Goal: Task Accomplishment & Management: Use online tool/utility

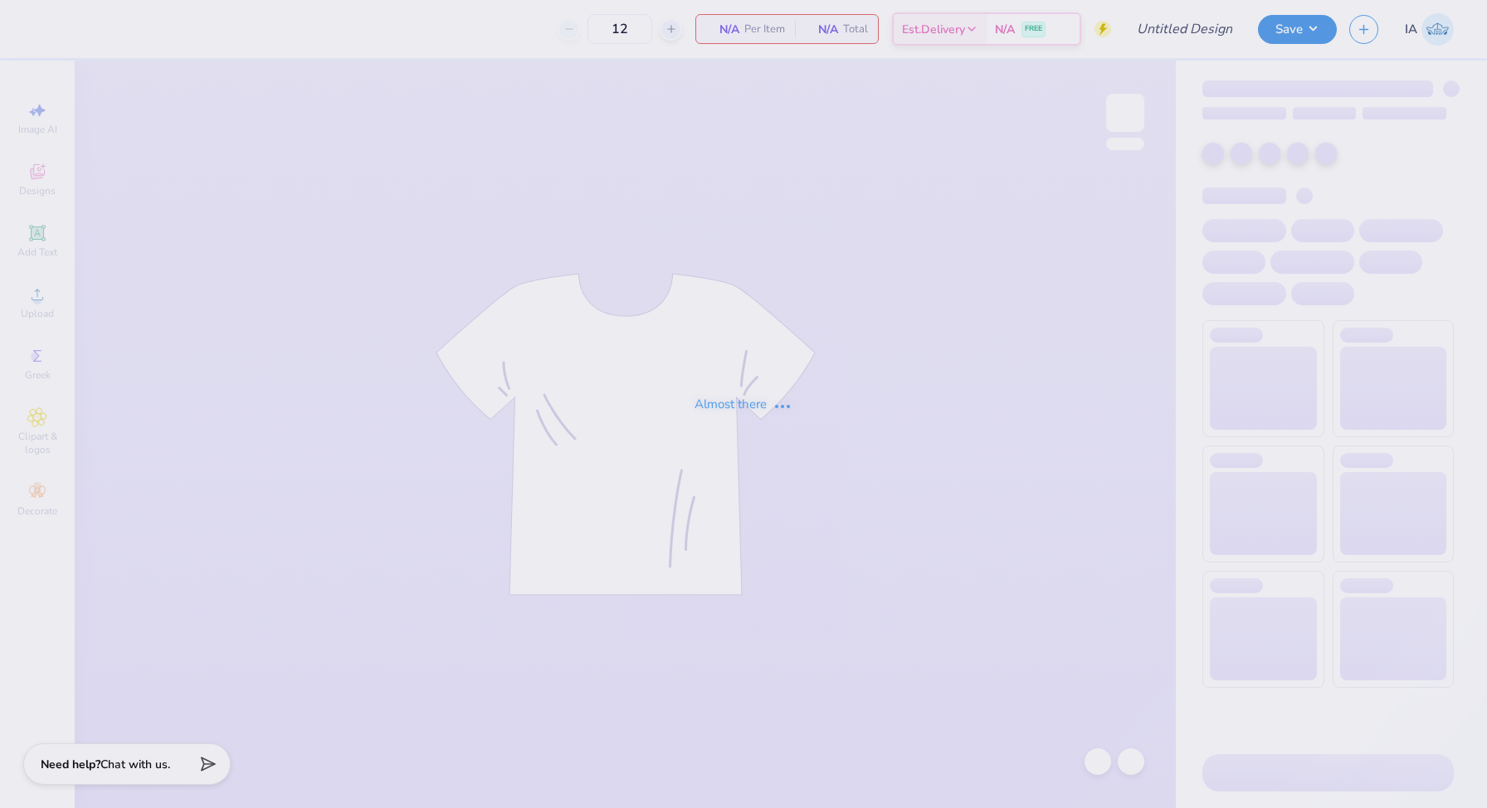
type input "[US_STATE] Zeta Set"
type input "24"
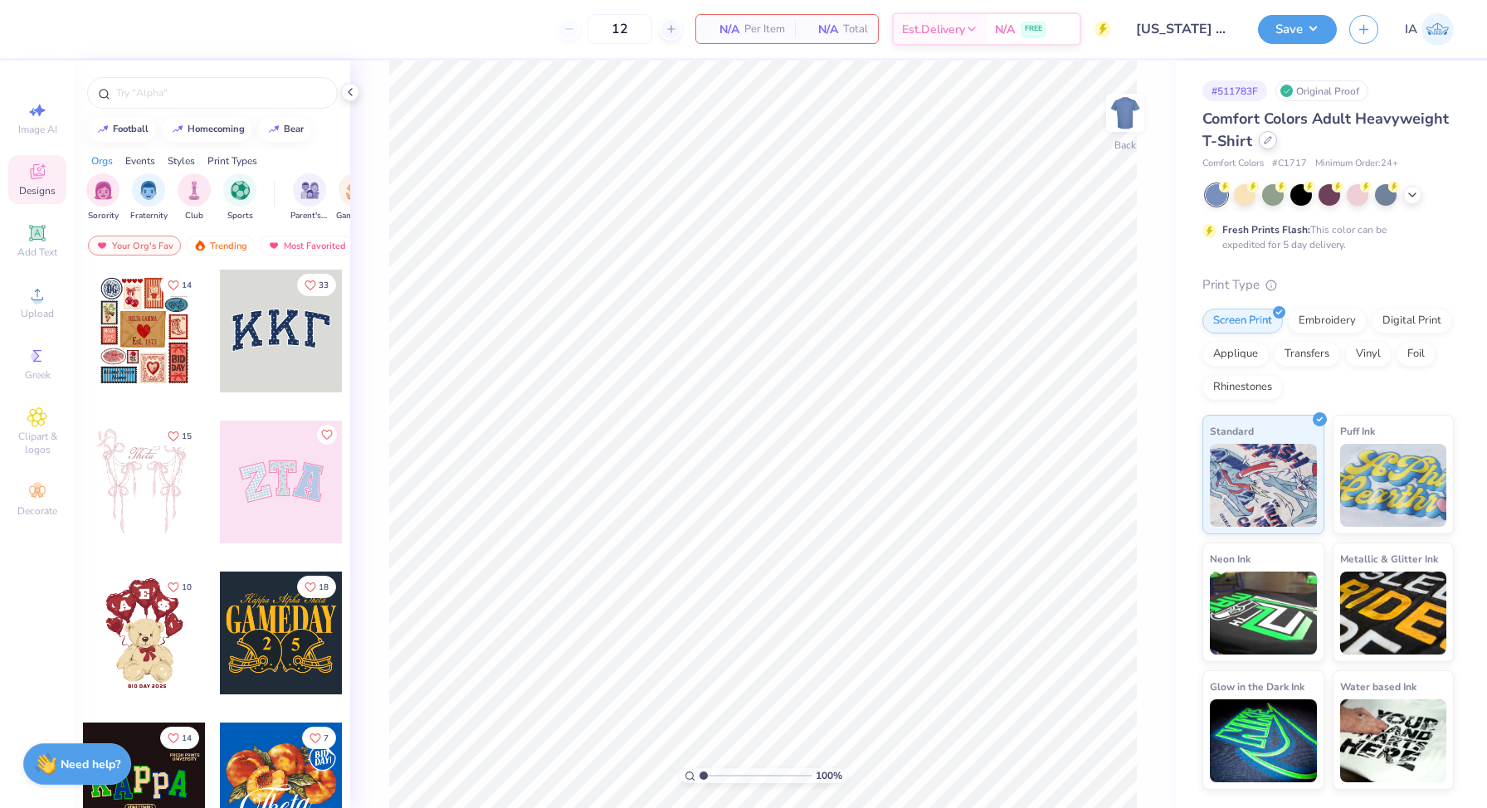
click at [1262, 144] on div at bounding box center [1268, 140] width 18 height 18
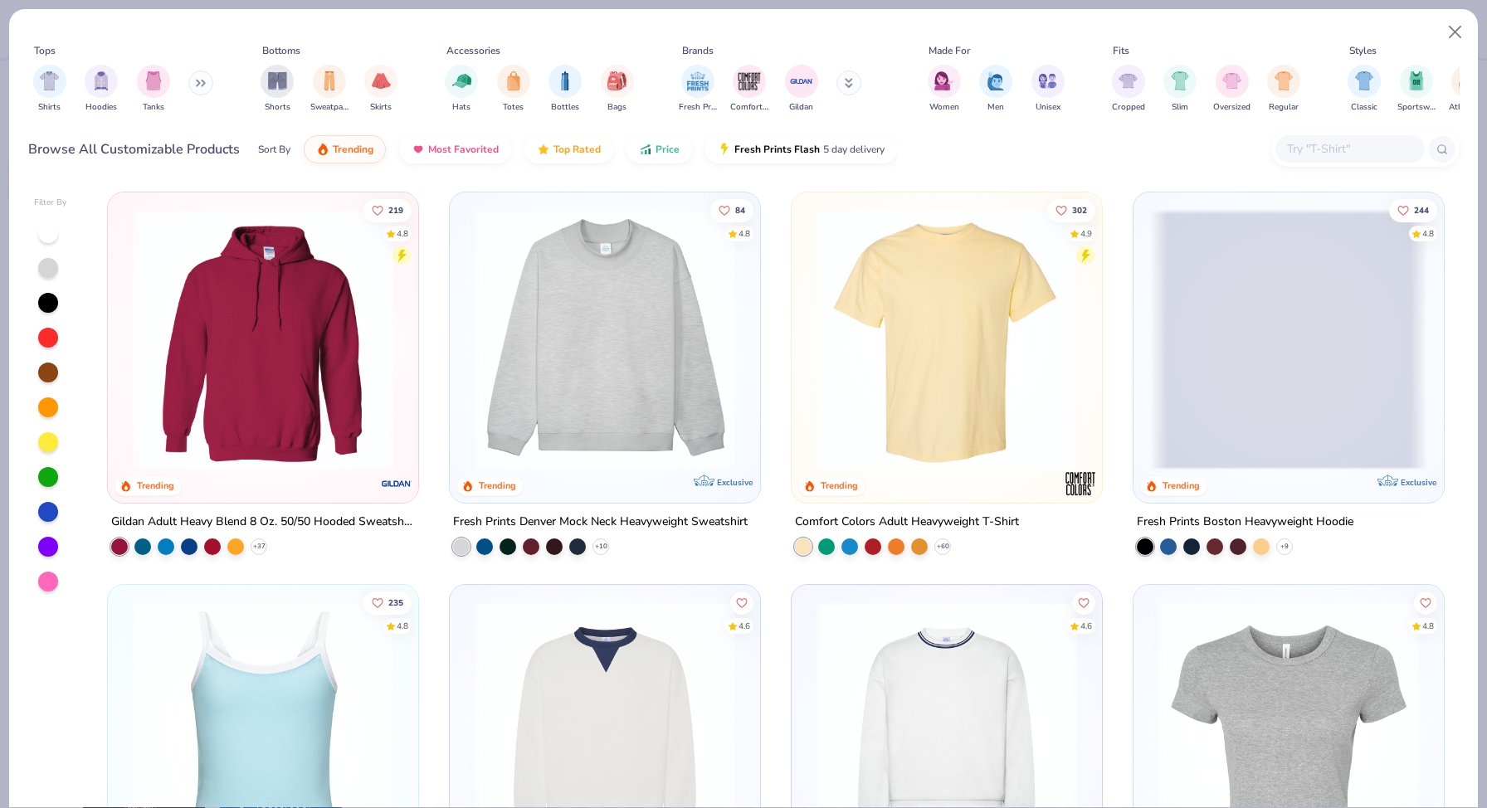
click at [1328, 141] on input "text" at bounding box center [1349, 148] width 128 height 19
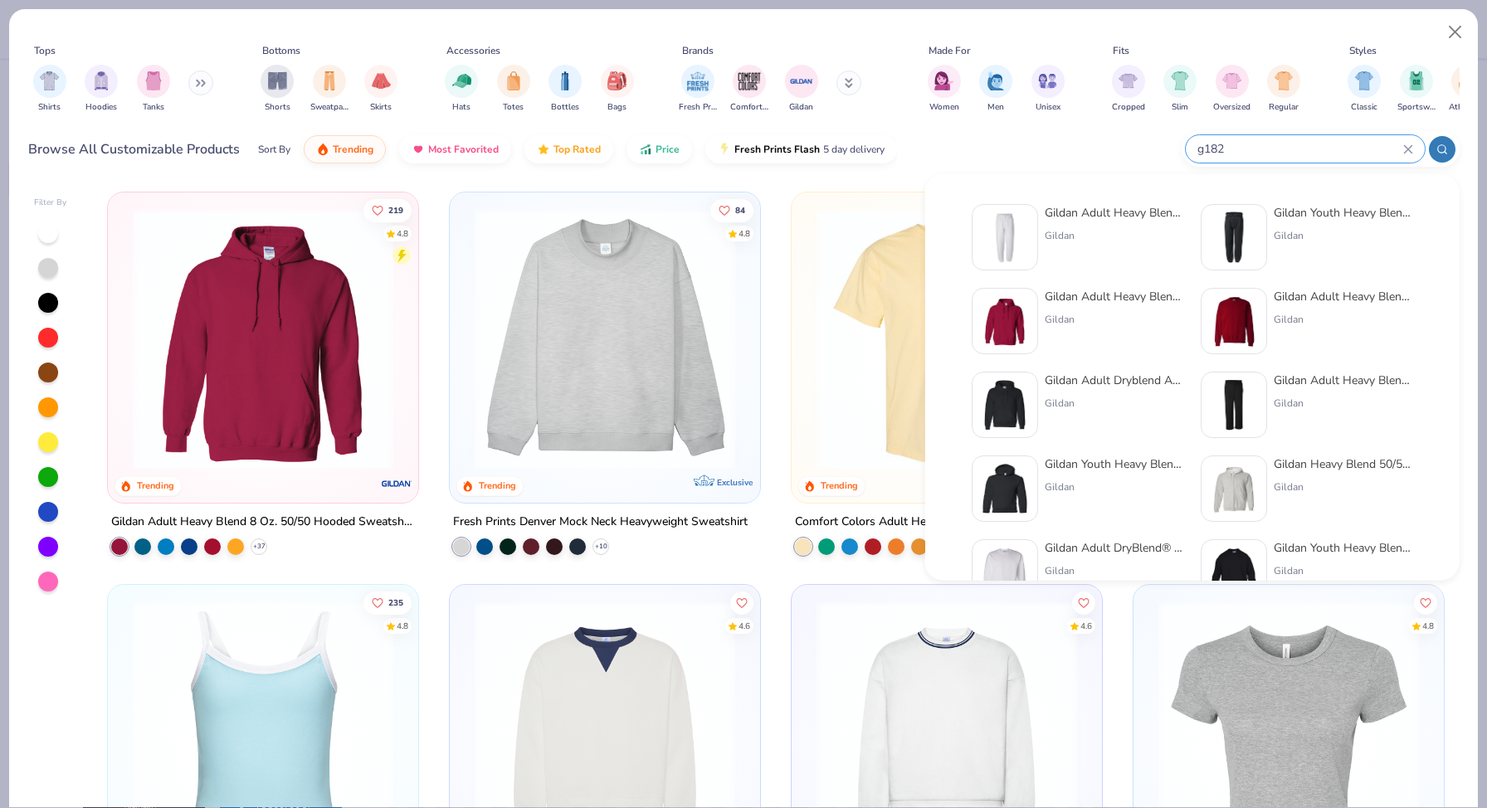
type input "g182"
click at [1026, 222] on img at bounding box center [1004, 237] width 51 height 51
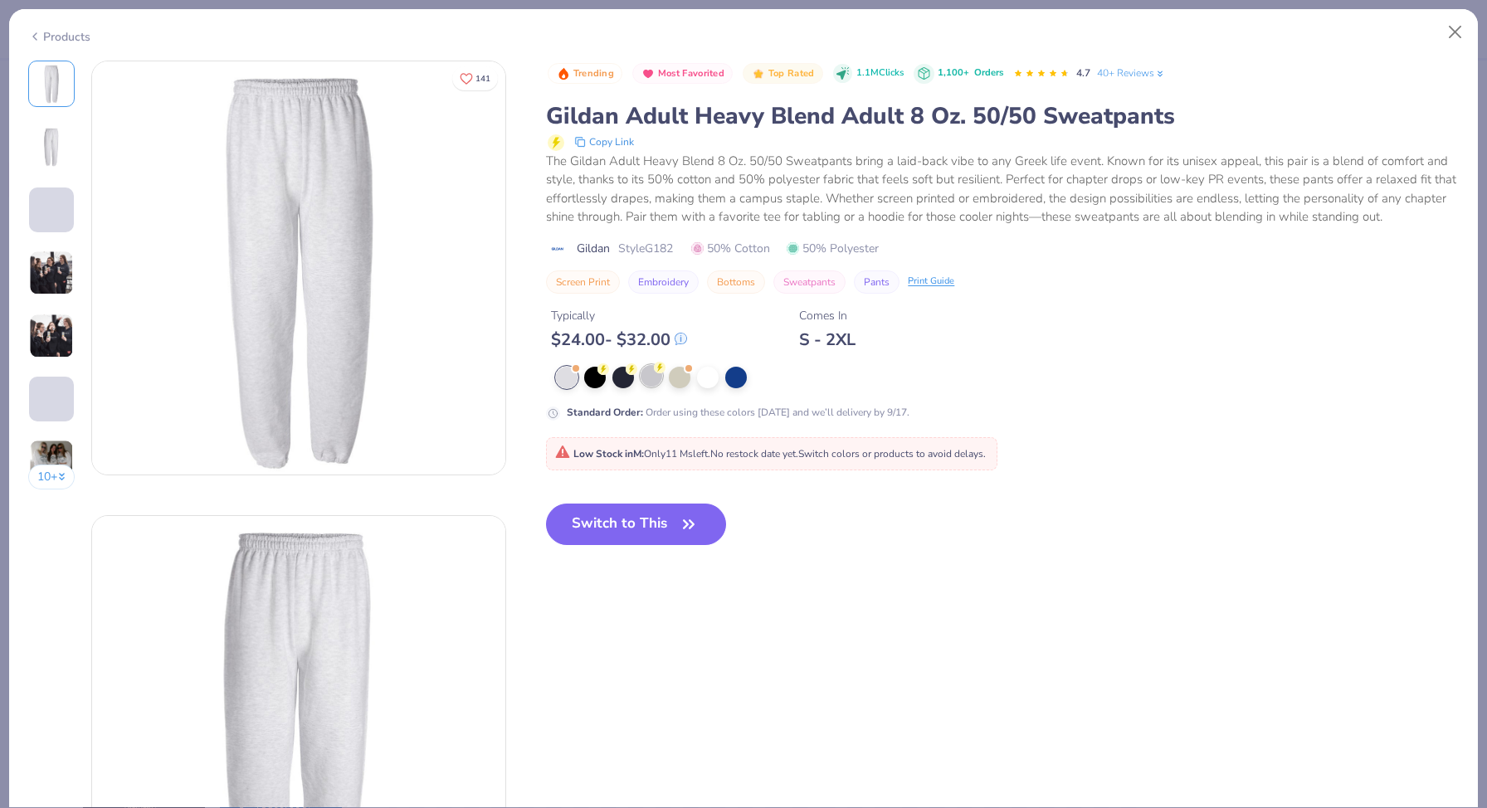
click at [644, 378] on div at bounding box center [652, 376] width 22 height 22
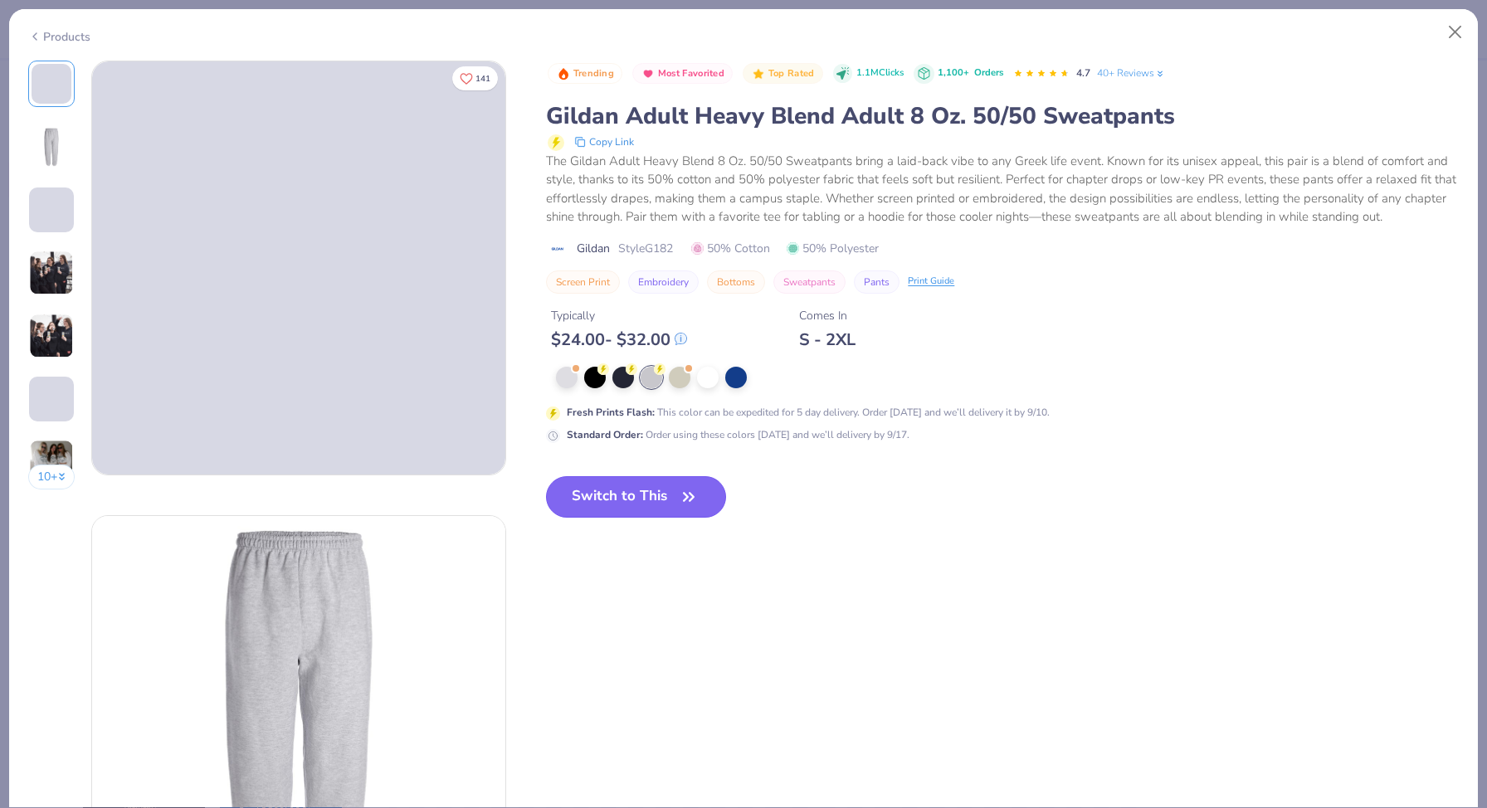
drag, startPoint x: 648, startPoint y: 480, endPoint x: 651, endPoint y: 493, distance: 13.7
click at [648, 480] on button "Switch to This" at bounding box center [636, 496] width 180 height 41
click at [651, 493] on button "Switch to This" at bounding box center [636, 496] width 180 height 41
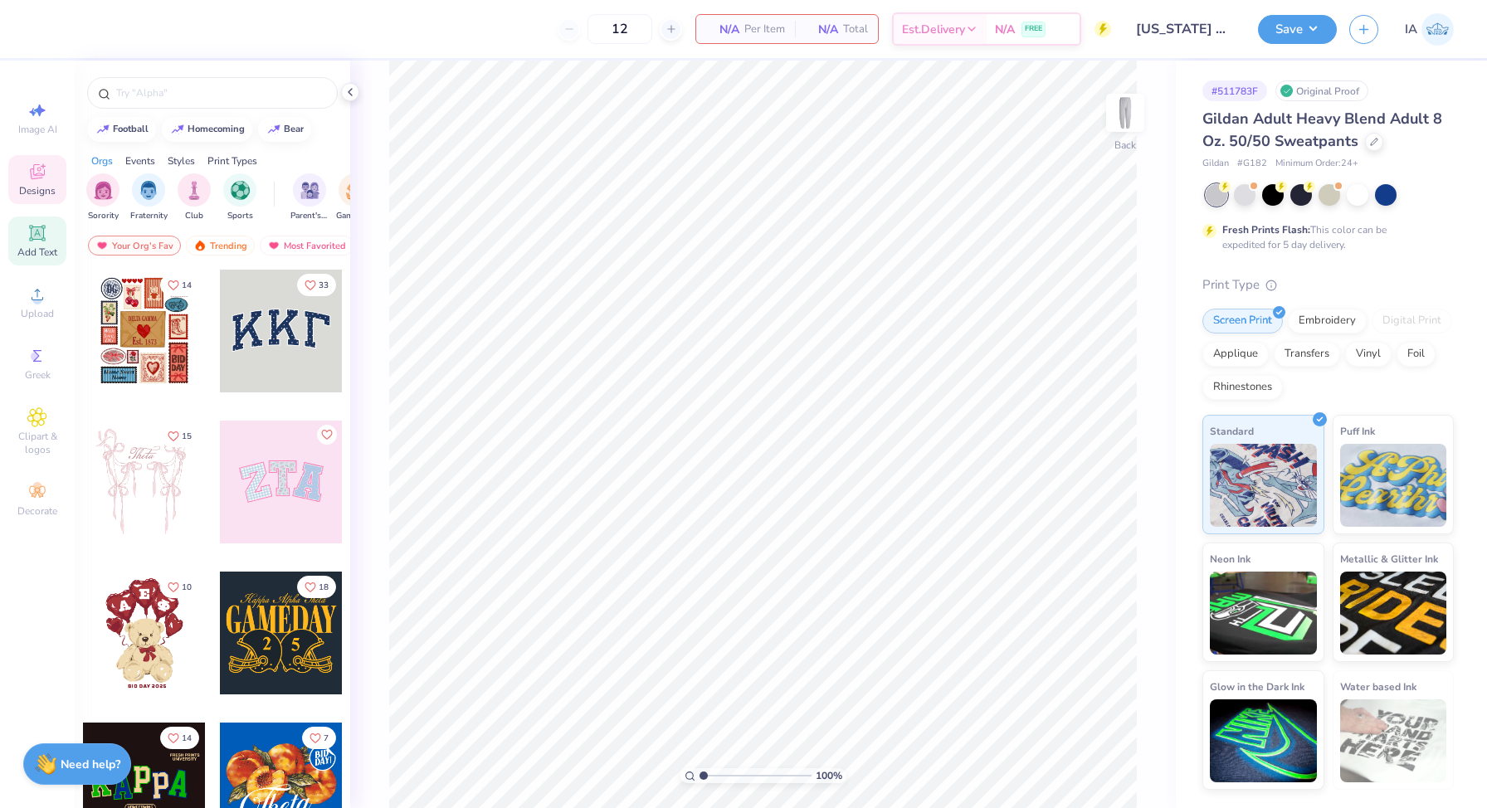
click at [41, 251] on span "Add Text" at bounding box center [37, 252] width 40 height 13
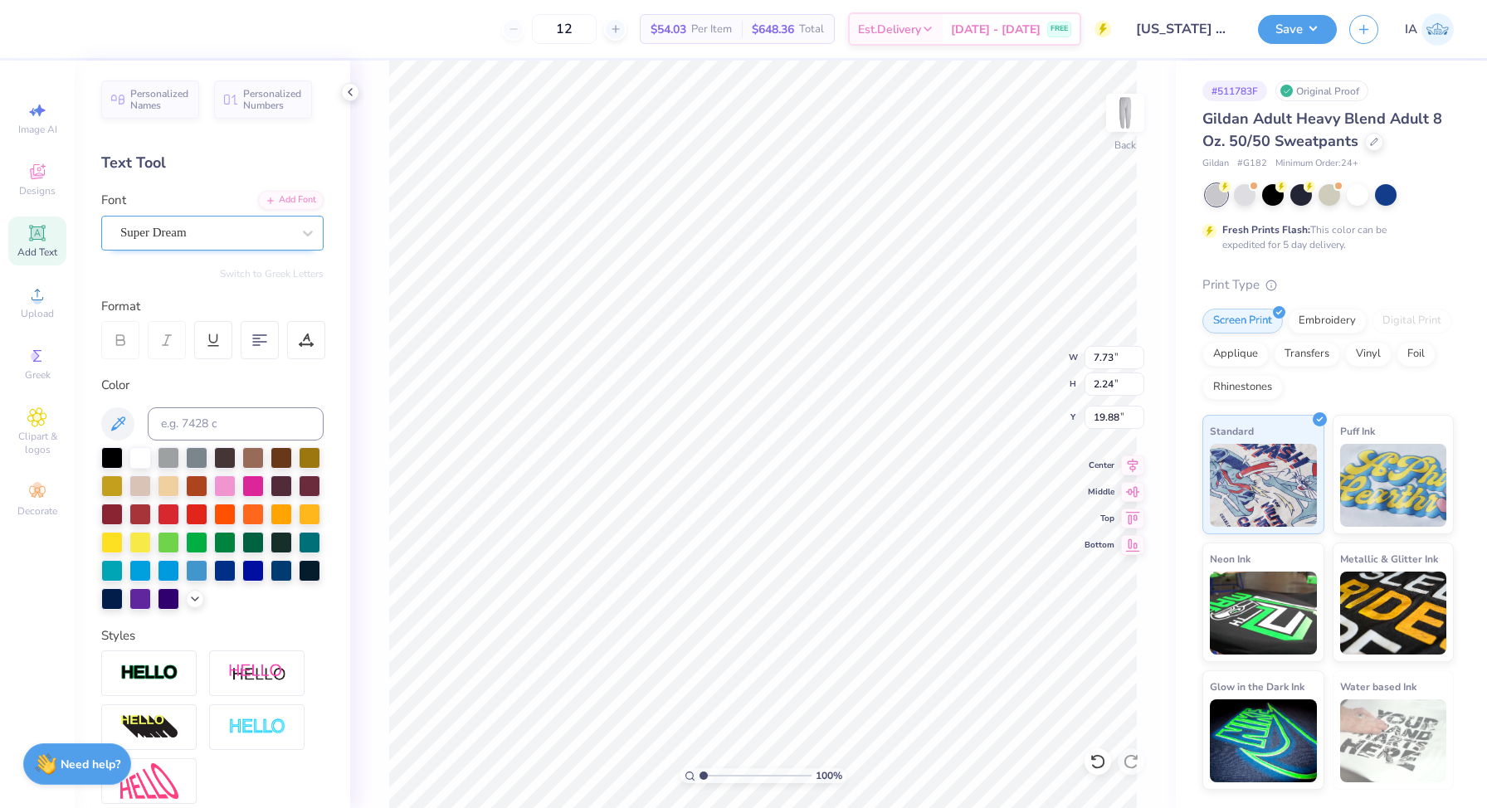
click at [197, 246] on div "Super Dream" at bounding box center [212, 233] width 222 height 35
click at [187, 367] on img at bounding box center [175, 365] width 104 height 12
type input "adobe"
type input "7.64"
type input "2.10"
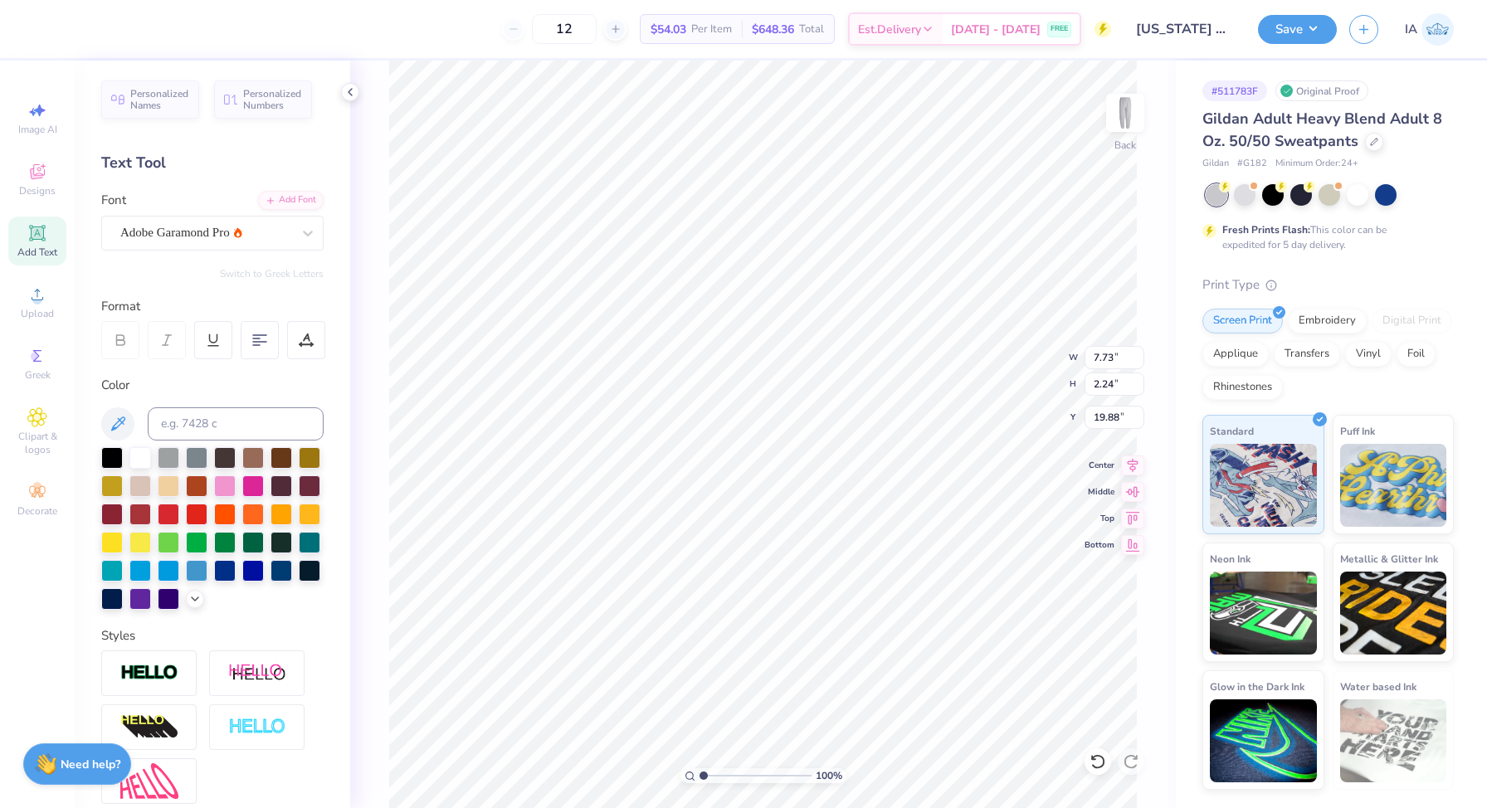
type input "19.95"
type textarea "TEXAS"
click at [771, 528] on li "Duplicate" at bounding box center [804, 529] width 130 height 32
type input "22.24"
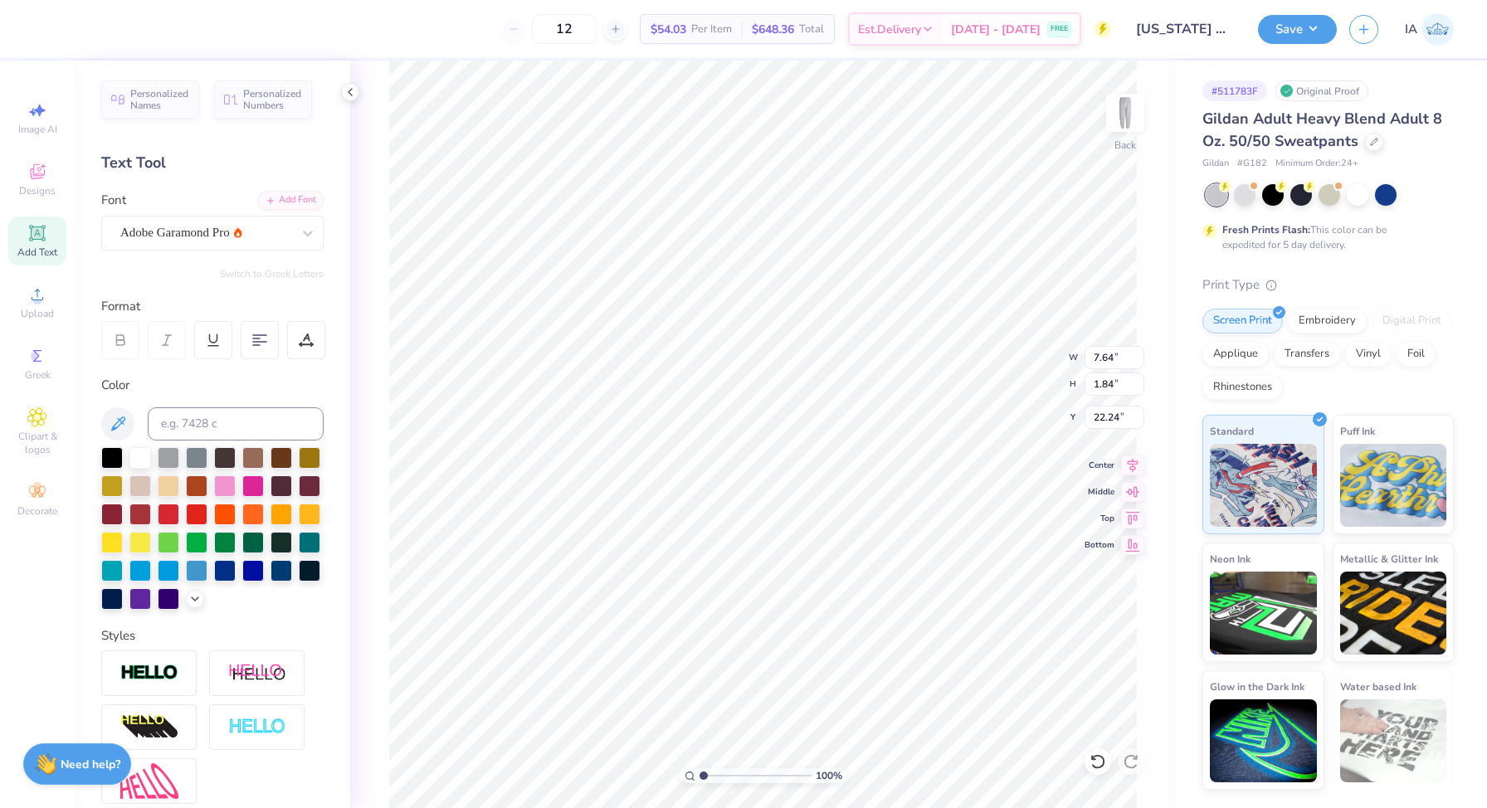
type textarea "ZETA"
type input "22.27"
type input "12.30"
type input "4.00"
type input "7.64"
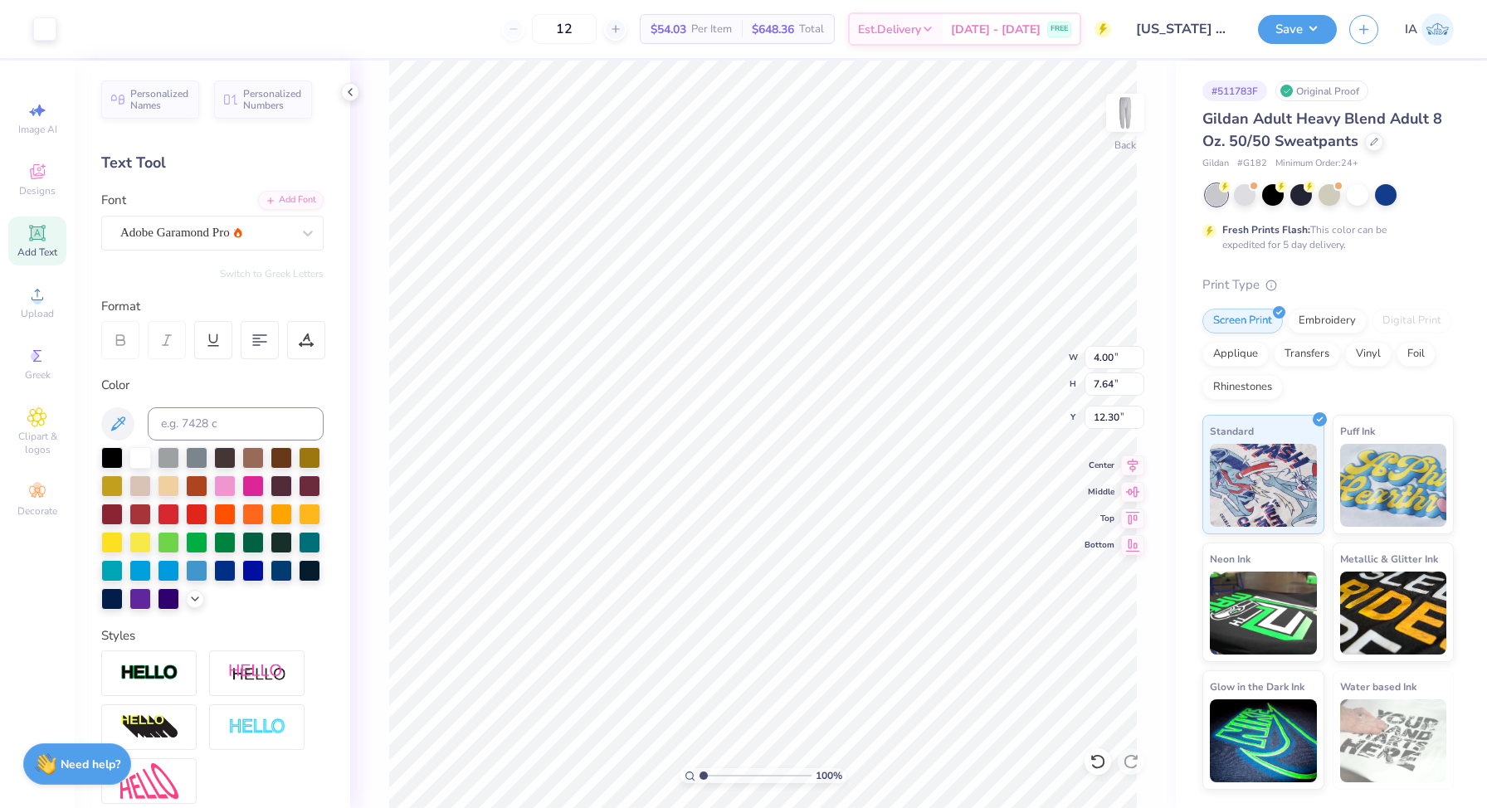
type input "10.47"
type input "10.38"
type input "4.19"
type input "8.00"
type input "10.01"
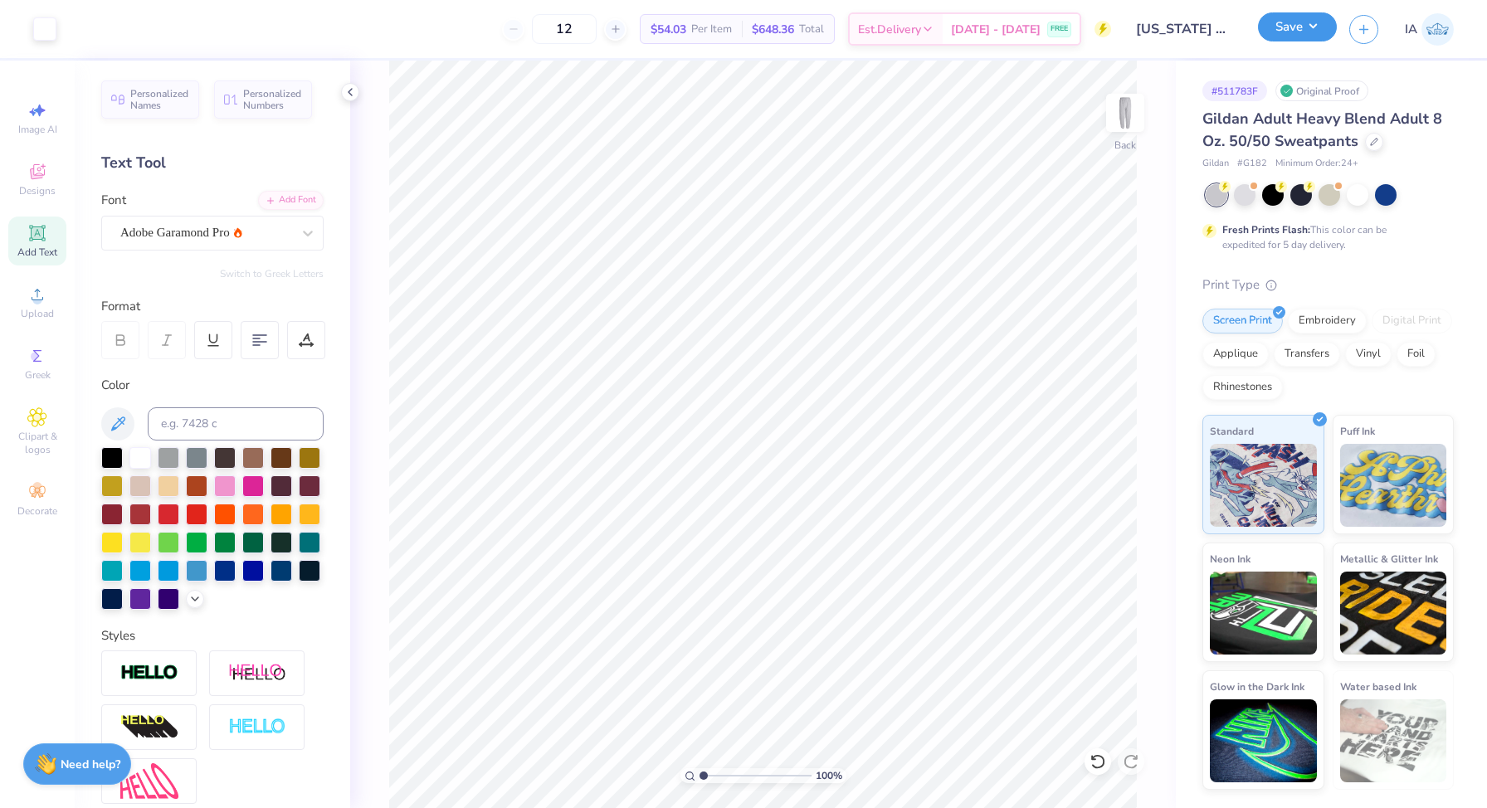
click at [1302, 35] on button "Save" at bounding box center [1297, 26] width 79 height 29
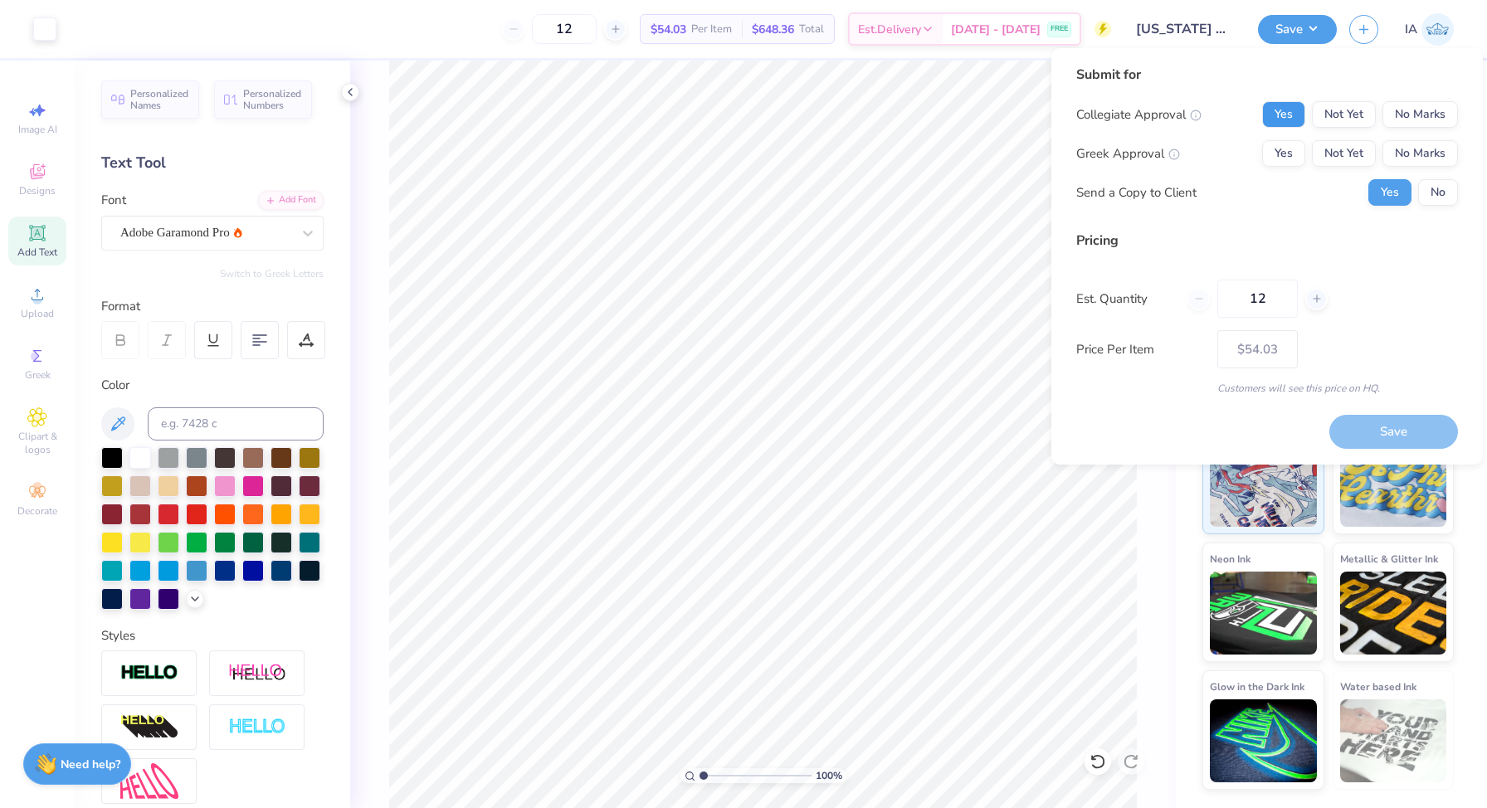
click at [1266, 116] on button "Yes" at bounding box center [1283, 114] width 43 height 27
click at [1278, 151] on button "Yes" at bounding box center [1283, 153] width 43 height 27
click at [1426, 195] on button "No" at bounding box center [1438, 192] width 40 height 27
click at [1376, 429] on button "Save" at bounding box center [1393, 432] width 129 height 34
type input "$54.03"
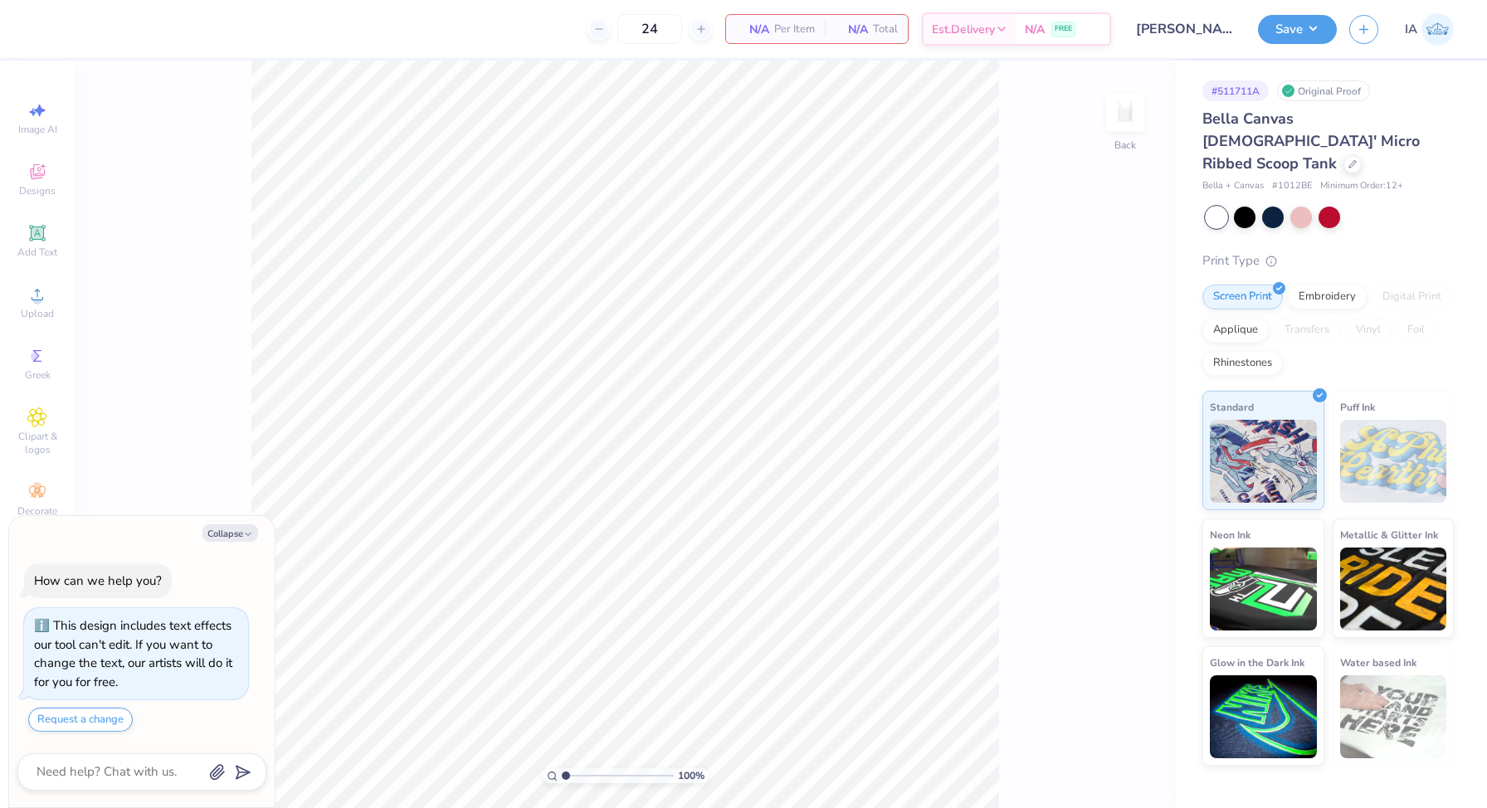
type textarea "x"
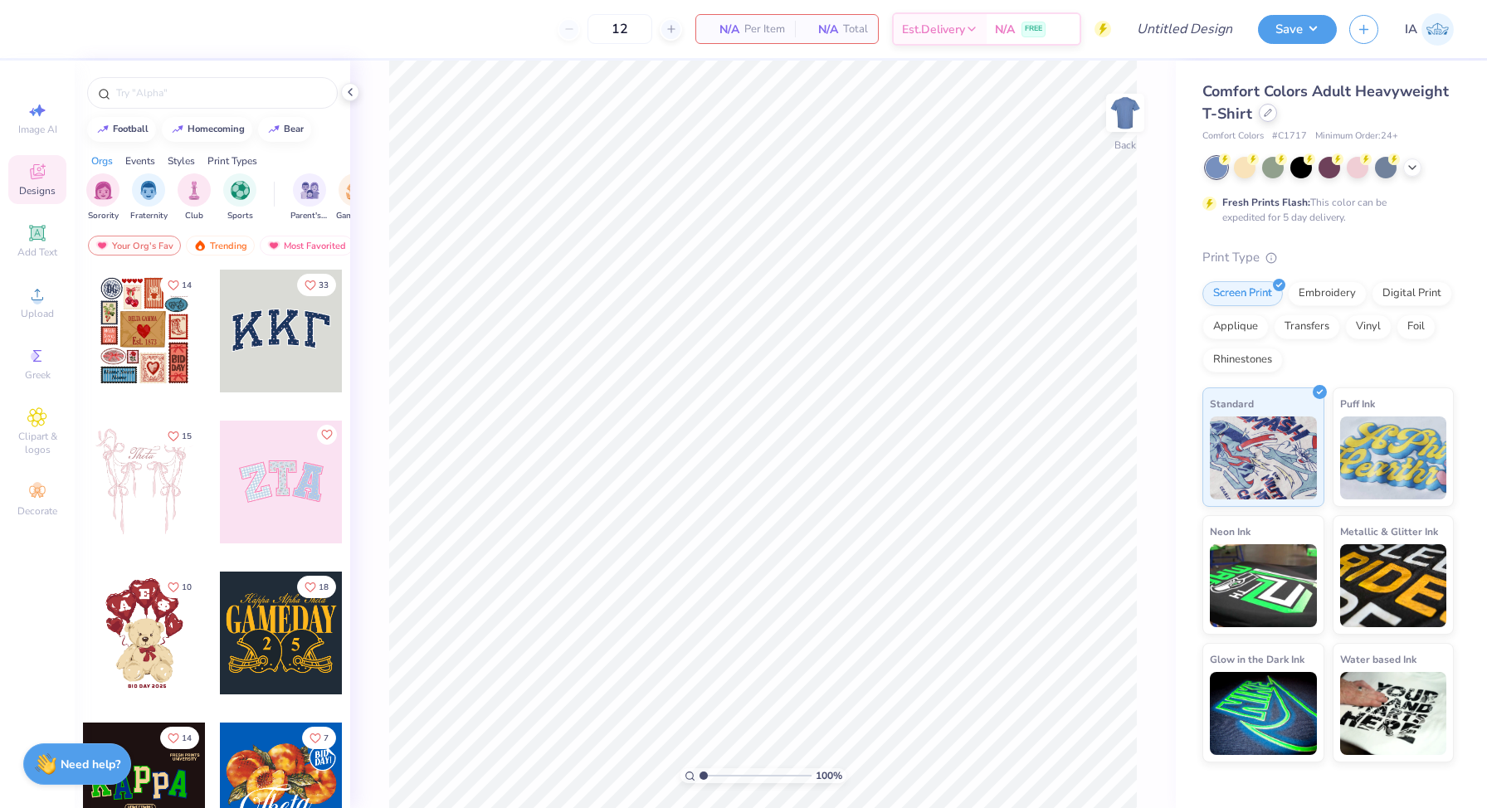
click at [1272, 115] on div at bounding box center [1268, 113] width 18 height 18
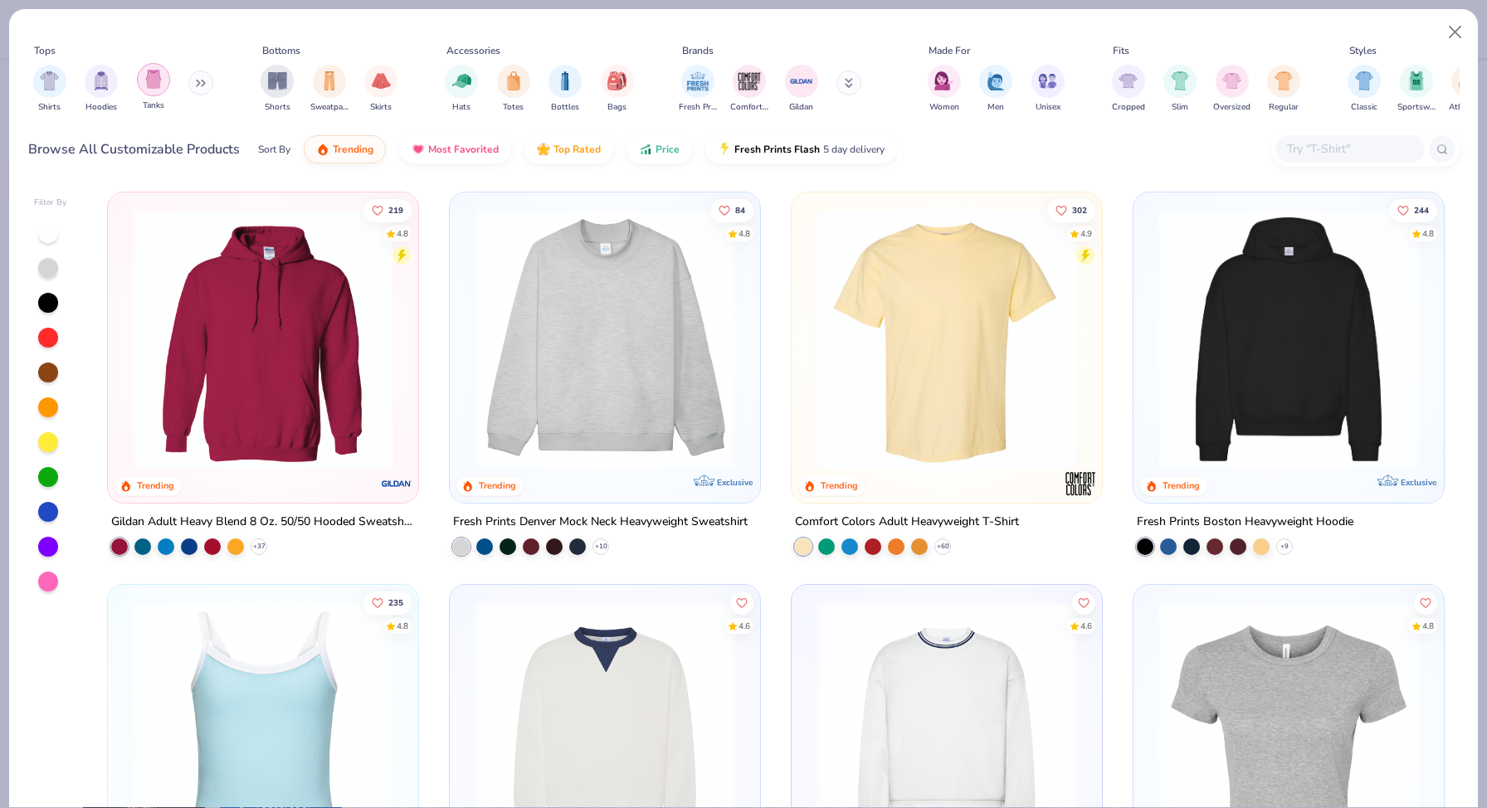
click at [162, 85] on div "filter for Tanks" at bounding box center [153, 79] width 33 height 33
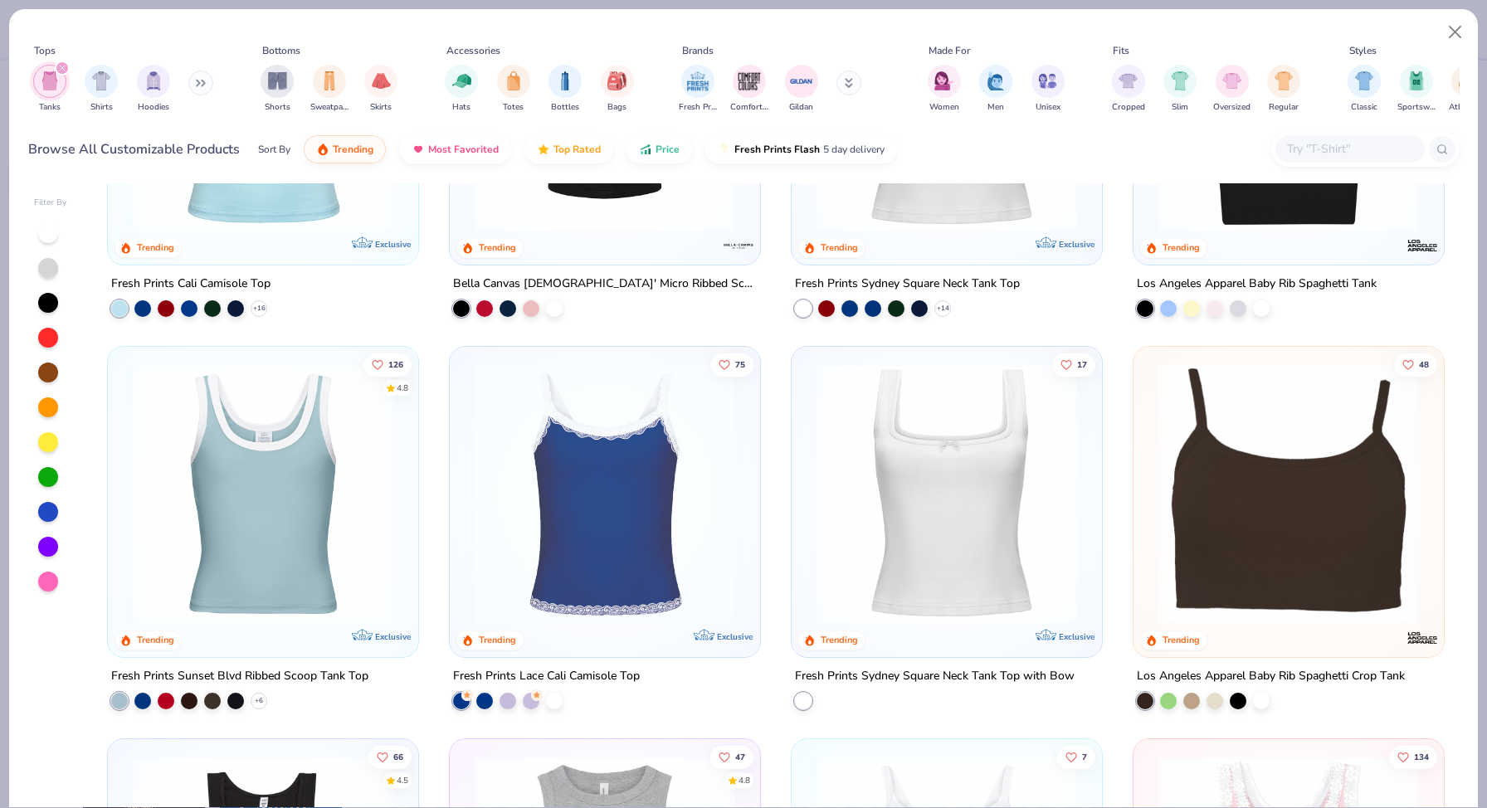
scroll to position [158, 0]
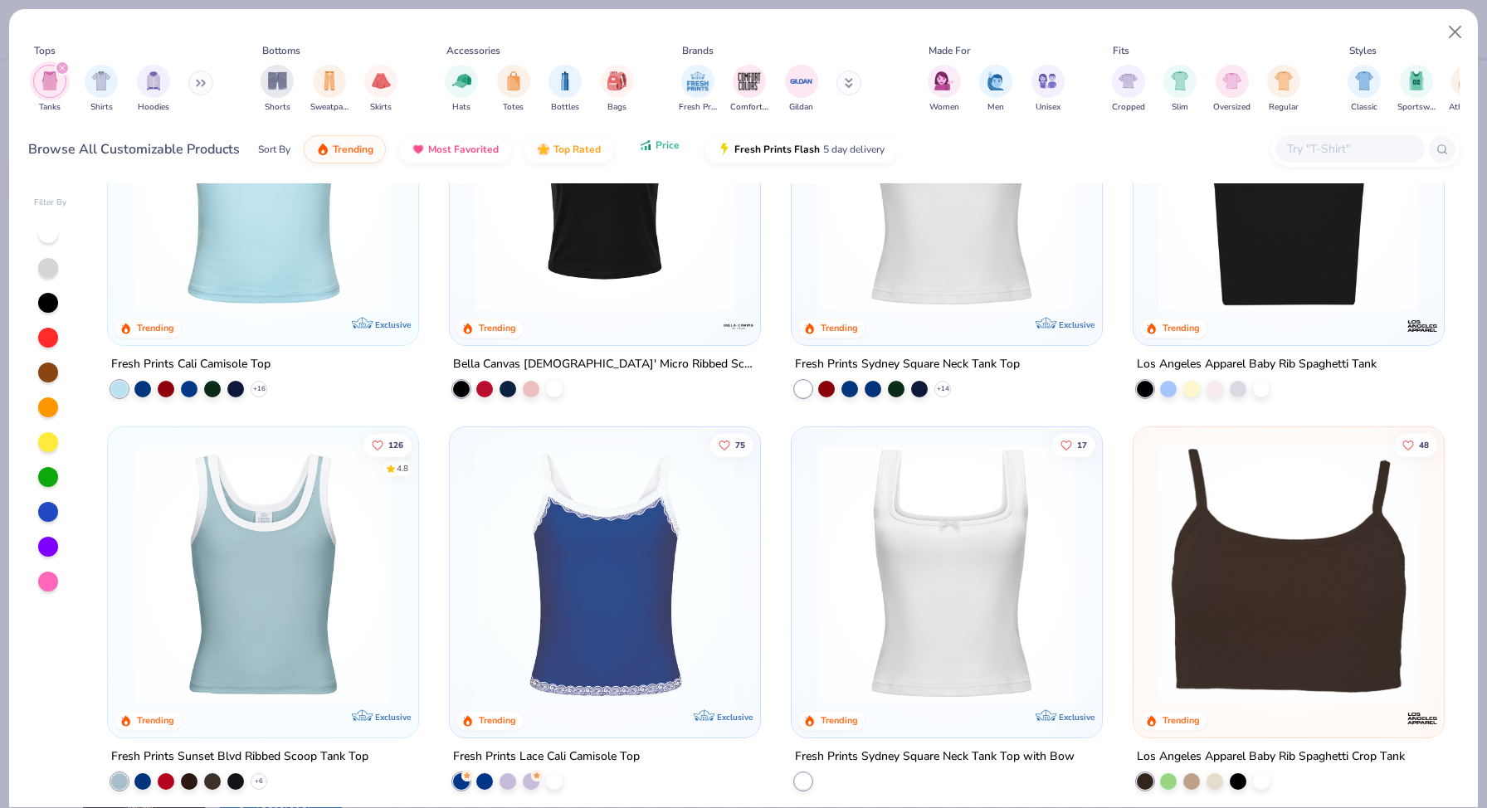
click at [656, 144] on span "Price" at bounding box center [668, 145] width 24 height 13
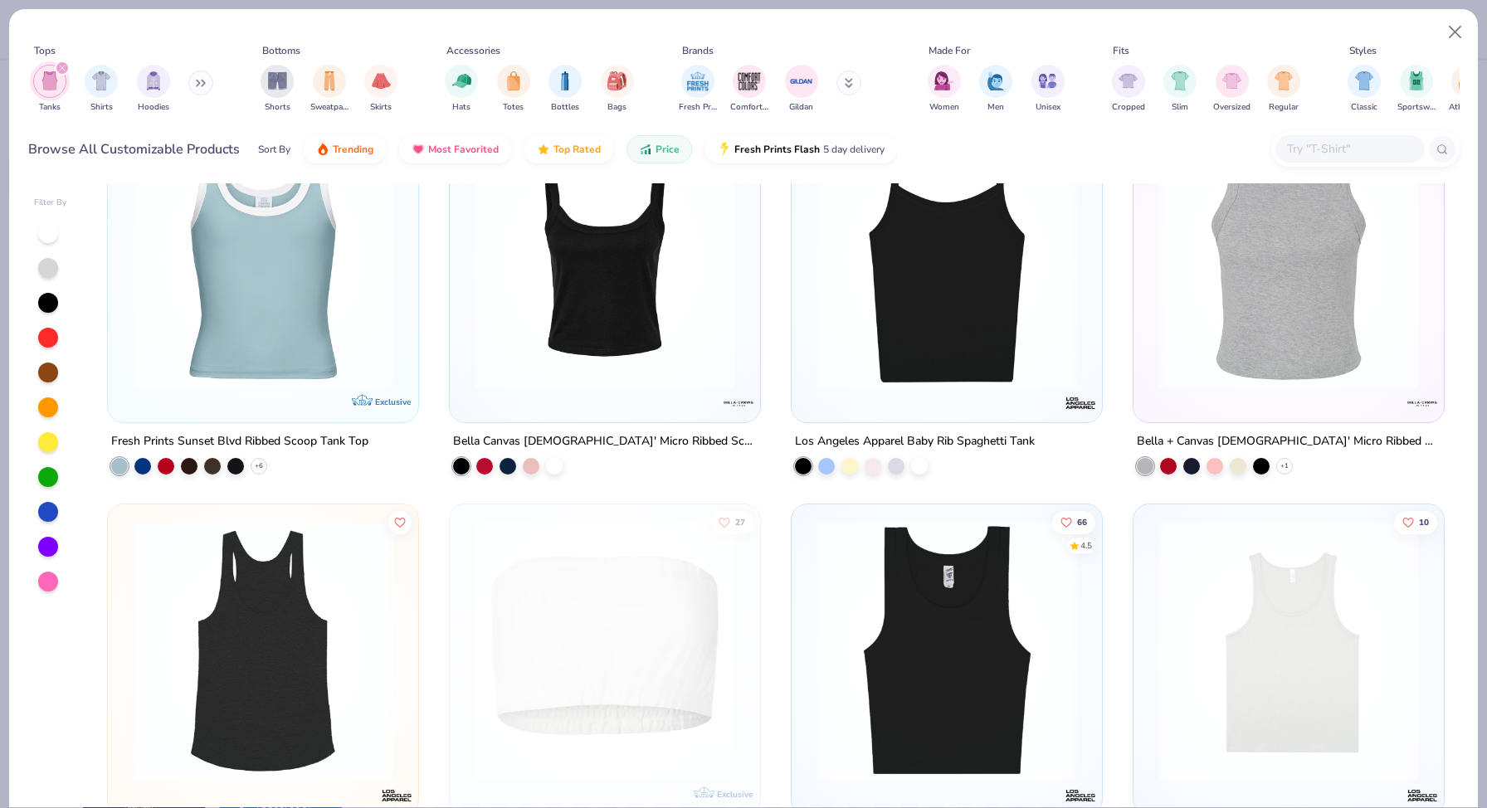
scroll to position [2903, 0]
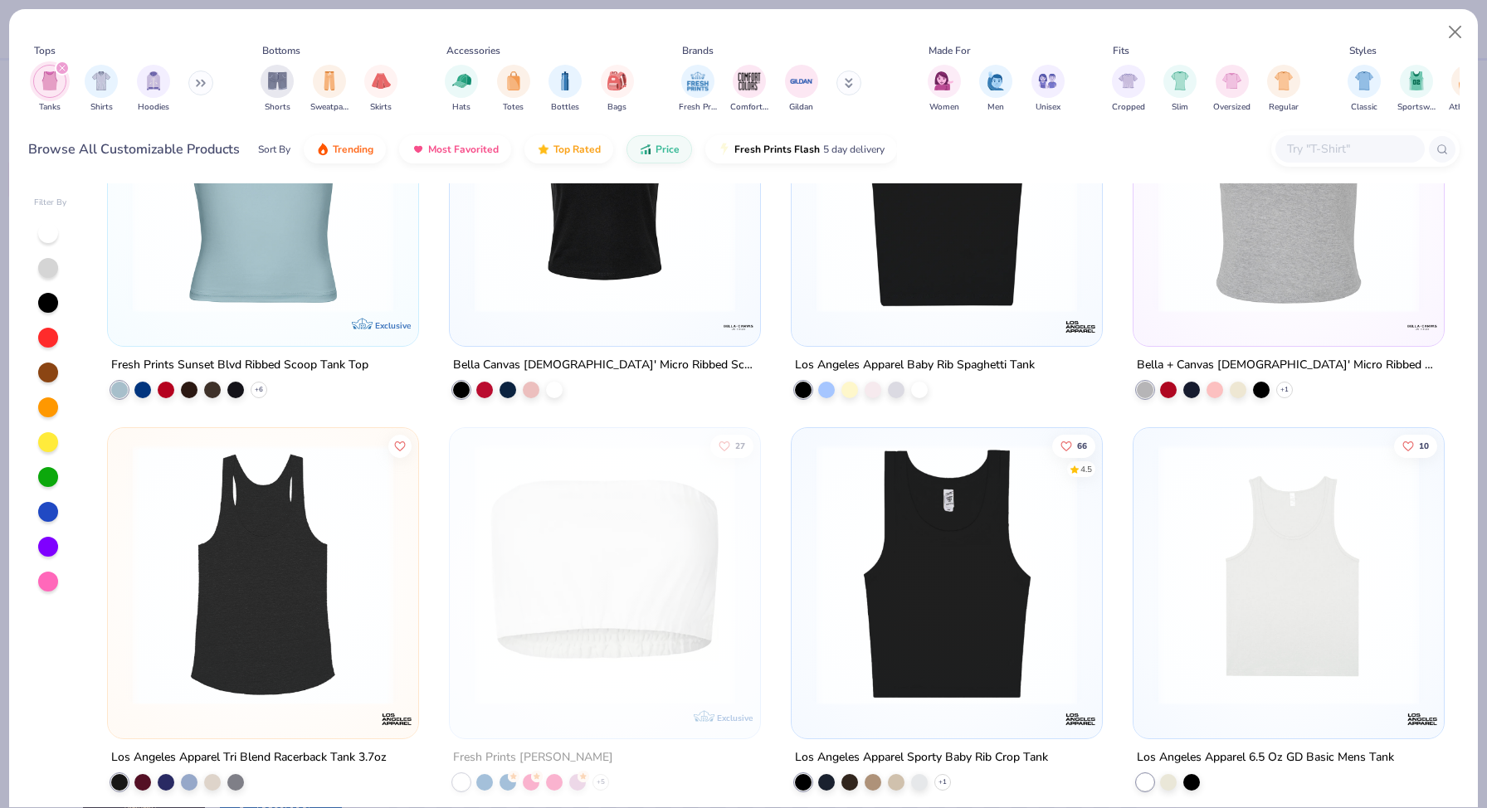
click at [899, 291] on img at bounding box center [946, 182] width 277 height 261
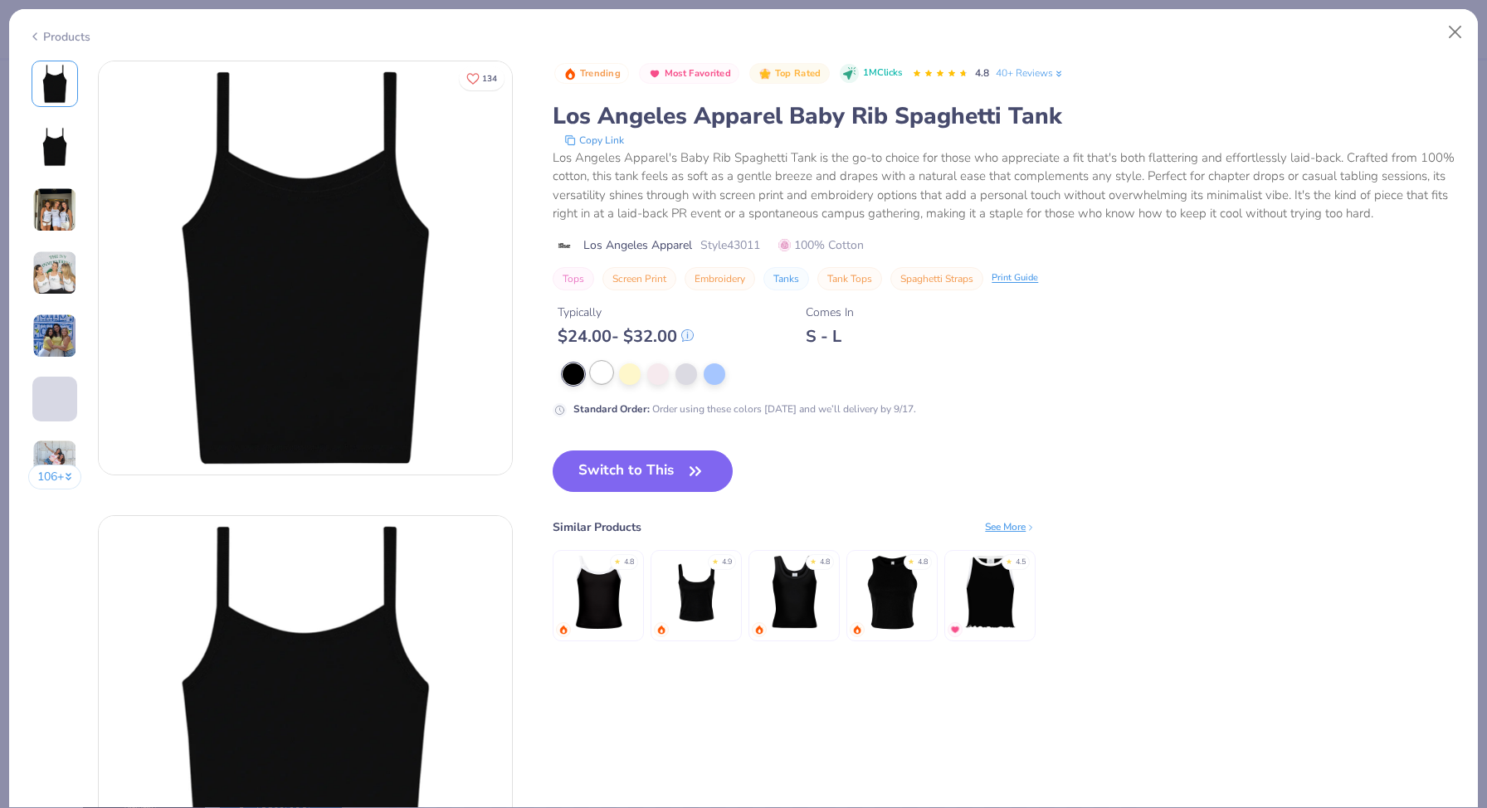
click at [607, 375] on div at bounding box center [602, 373] width 22 height 22
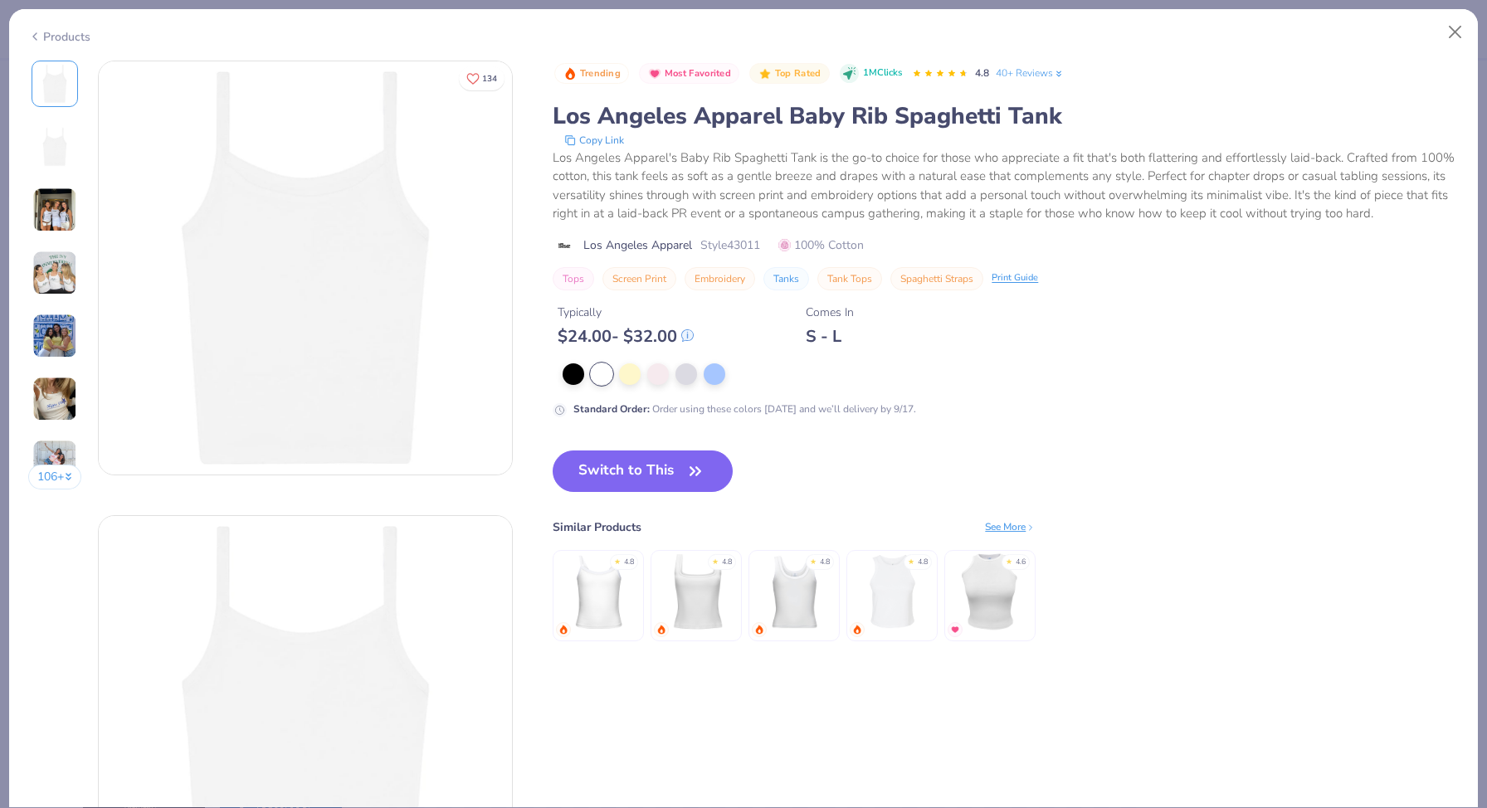
click at [747, 245] on span "Style 43011" at bounding box center [730, 244] width 60 height 17
copy span "43011"
click at [65, 212] on img at bounding box center [54, 210] width 45 height 45
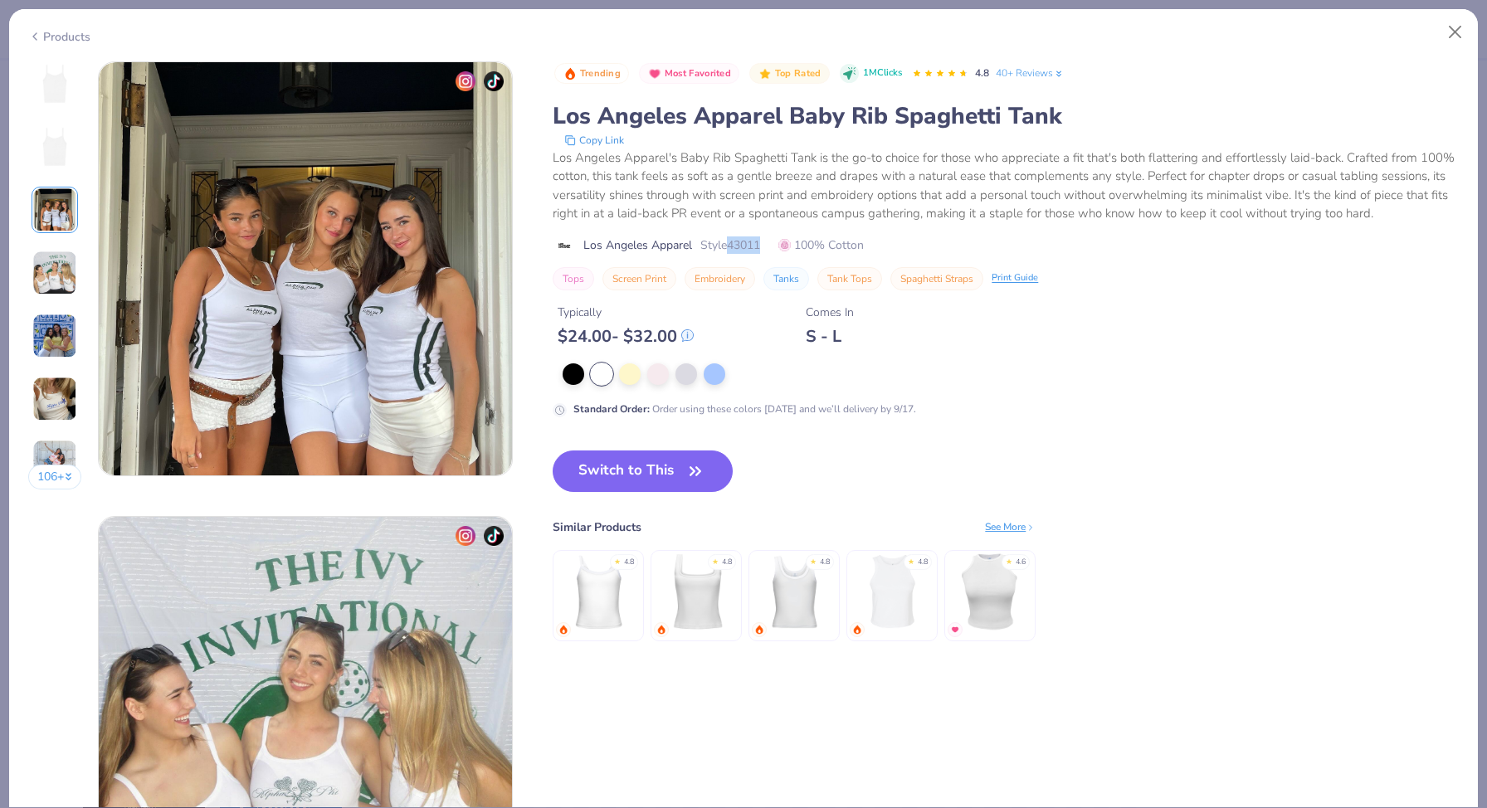
scroll to position [909, 0]
click at [1456, 41] on button "Close" at bounding box center [1456, 33] width 32 height 32
